Goal: Check status: Check status

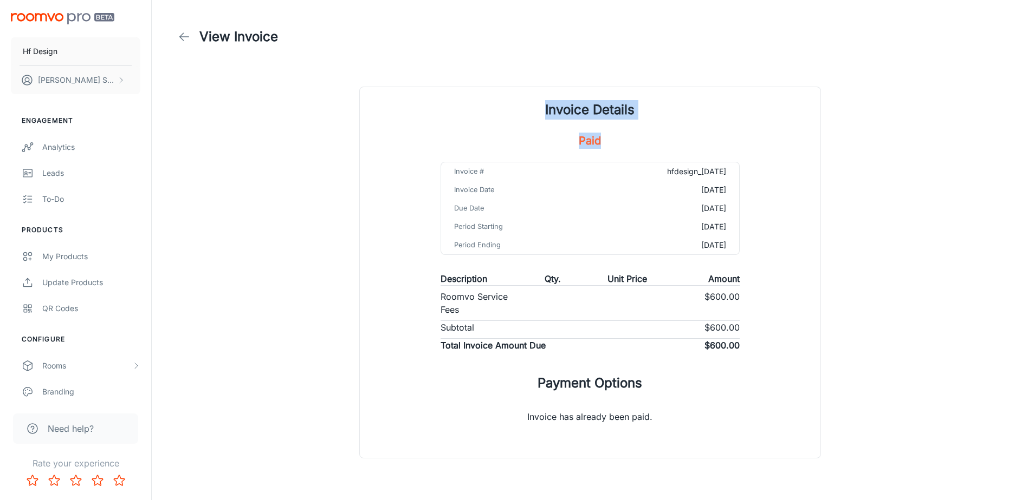
drag, startPoint x: 436, startPoint y: 76, endPoint x: 796, endPoint y: 95, distance: 360.7
click at [796, 95] on div "View Invoice Invoice Details Paid Invoice # hfdesign_[DATE] Invoice Date [DATE]…" at bounding box center [589, 236] width 859 height 472
drag, startPoint x: 796, startPoint y: 95, endPoint x: 887, endPoint y: 91, distance: 90.6
click at [887, 91] on div "View Invoice Invoice Details Paid Invoice # hfdesign_[DATE] Invoice Date [DATE]…" at bounding box center [589, 236] width 859 height 472
click at [187, 37] on line at bounding box center [184, 37] width 9 height 0
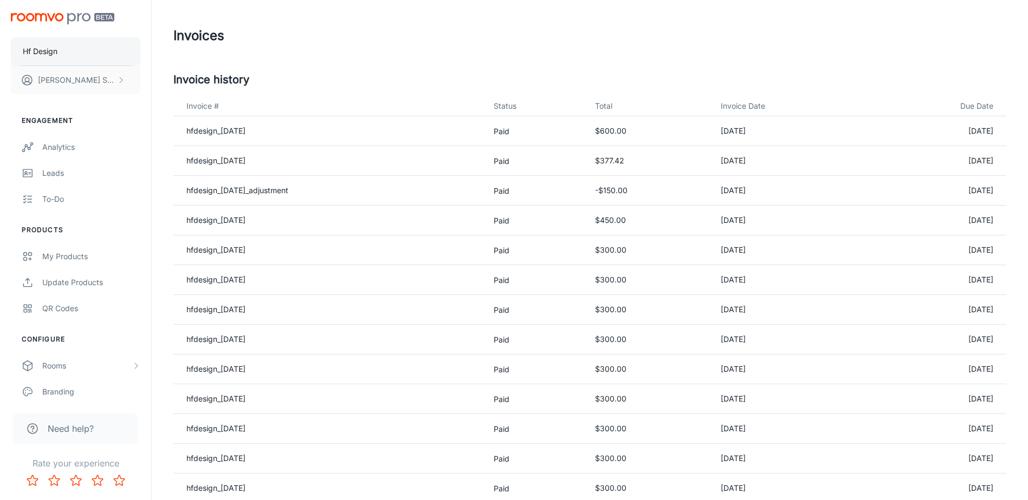
click at [47, 55] on p "Hf Design" at bounding box center [40, 51] width 35 height 12
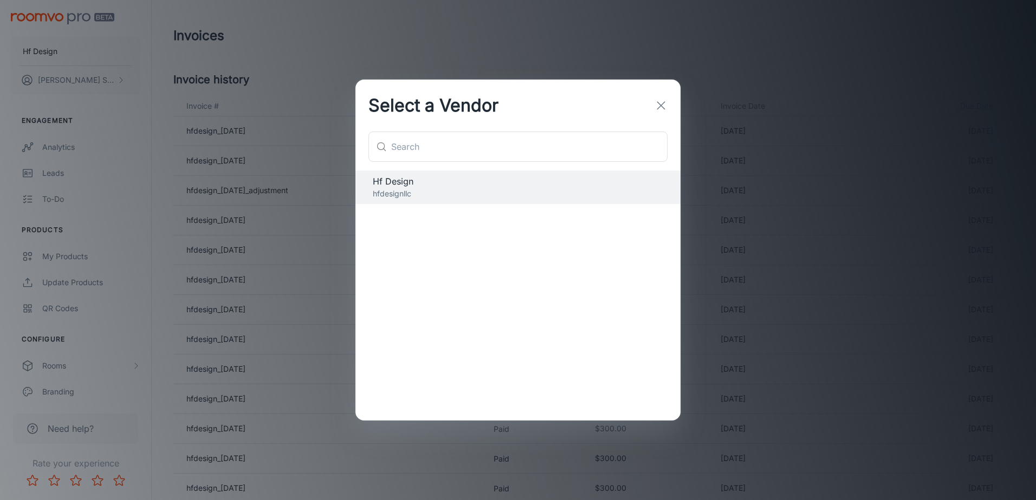
click at [660, 106] on icon "button" at bounding box center [660, 105] width 13 height 13
